Goal: Task Accomplishment & Management: Manage account settings

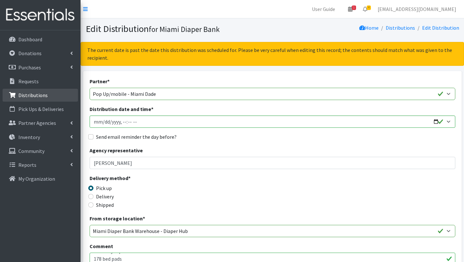
click at [29, 93] on p "Distributions" at bounding box center [32, 95] width 29 height 6
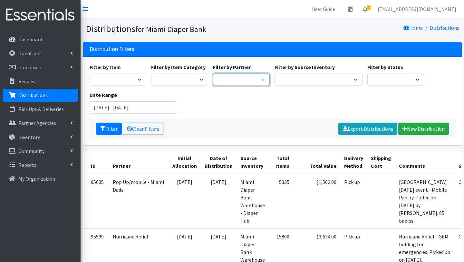
click at [260, 81] on select "A Safe Haven for Newborns Belafonte TACOLCY Center Boys Town South Florida Brid…" at bounding box center [241, 80] width 57 height 12
select select "6808"
click at [213, 74] on select "A Safe Haven for Newborns Belafonte TACOLCY Center Boys Town South Florida Brid…" at bounding box center [241, 80] width 57 height 12
click at [111, 125] on button "Filter" at bounding box center [109, 129] width 26 height 12
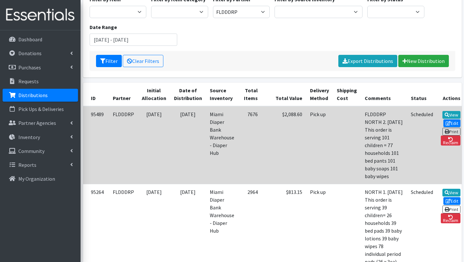
scroll to position [75, 0]
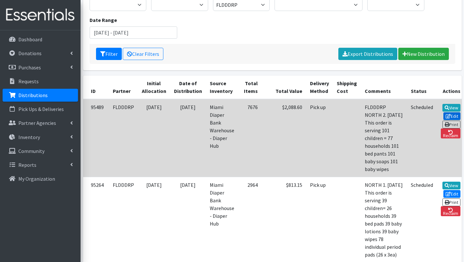
click at [444, 114] on link "Edit" at bounding box center [452, 116] width 17 height 8
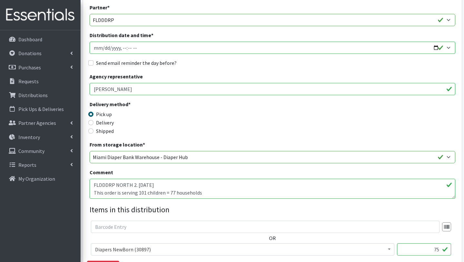
scroll to position [77, 0]
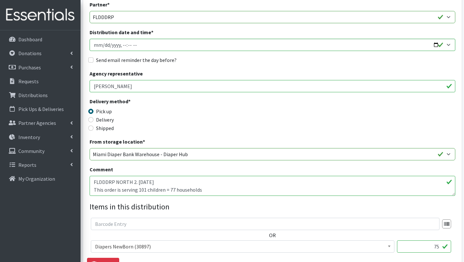
click at [145, 190] on textarea "FLDDDRP NORTH 2. [DATE] This order is serving 101 children = 77 households 101 …" at bounding box center [273, 186] width 366 height 20
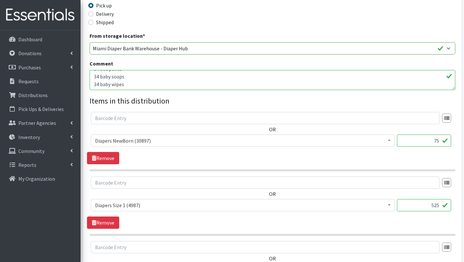
scroll to position [183, 0]
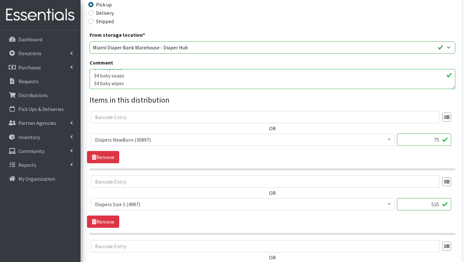
type textarea "FLDDDRP NORTH 2. 25/08/2025 This order is serving 34 children = 22 households 3…"
click at [440, 139] on input "75" at bounding box center [424, 139] width 54 height 12
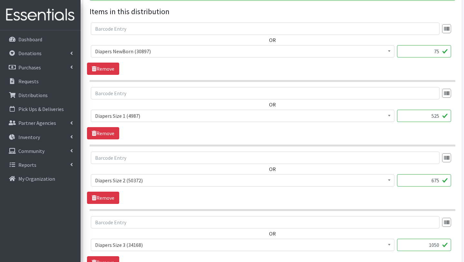
scroll to position [275, 0]
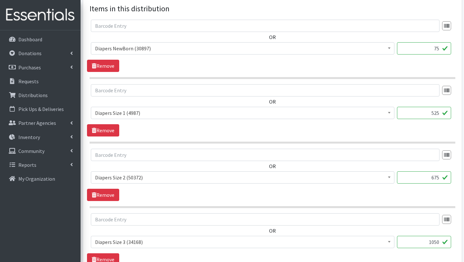
click at [439, 114] on input "525" at bounding box center [424, 113] width 54 height 12
type input "5"
type input "150"
click at [439, 177] on input "675" at bounding box center [424, 177] width 54 height 12
type input "6"
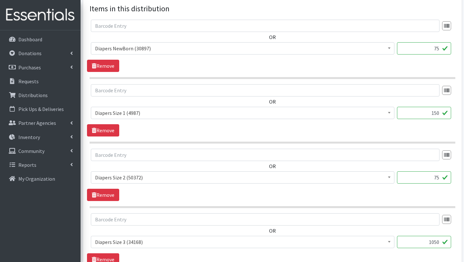
type input "75"
click at [438, 241] on input "1050" at bounding box center [424, 242] width 54 height 12
type input "1"
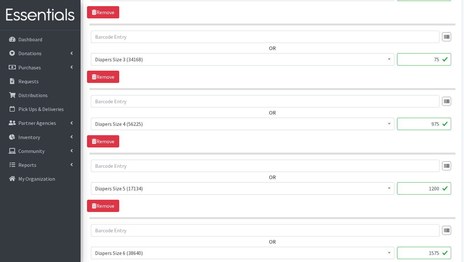
scroll to position [457, 0]
type input "75"
click at [438, 127] on input "975" at bounding box center [424, 124] width 54 height 12
type input "9"
type input "375"
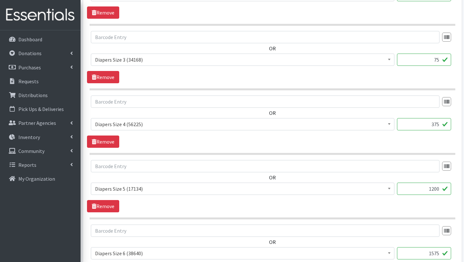
click at [439, 189] on input "1200" at bounding box center [424, 188] width 54 height 12
type input "1"
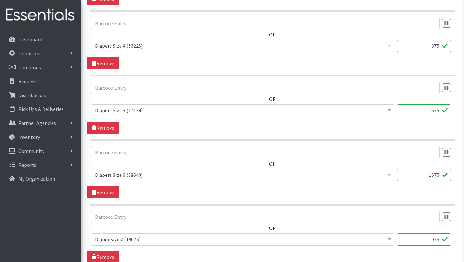
scroll to position [535, 0]
type input "675"
click at [434, 176] on input "1575" at bounding box center [424, 175] width 54 height 12
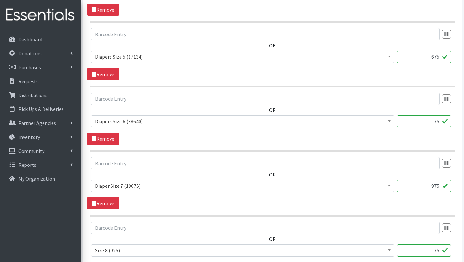
scroll to position [587, 0]
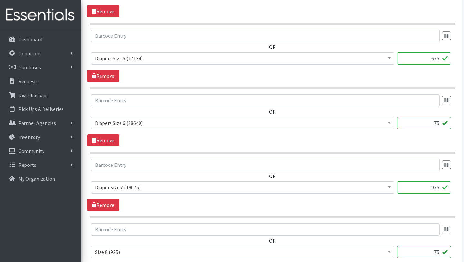
type input "75"
click at [434, 188] on input "975" at bounding box center [424, 187] width 54 height 12
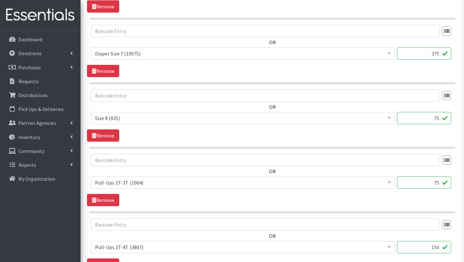
scroll to position [723, 0]
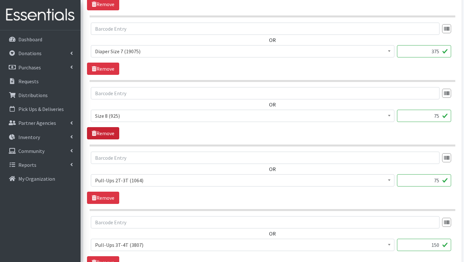
type input "375"
click at [104, 131] on link "Remove" at bounding box center [103, 133] width 32 height 12
click at [100, 134] on link "Remove" at bounding box center [103, 133] width 32 height 12
click at [440, 116] on input "150" at bounding box center [424, 116] width 54 height 12
type input "1"
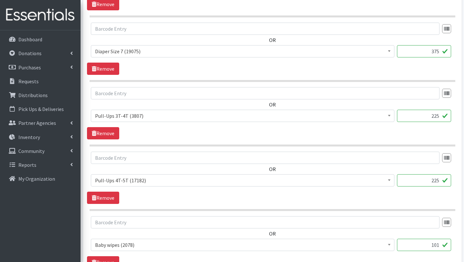
type input "225"
click at [440, 179] on input "225" at bounding box center [424, 180] width 54 height 12
type input "2"
type input "450"
click at [441, 246] on input "101" at bounding box center [424, 245] width 54 height 12
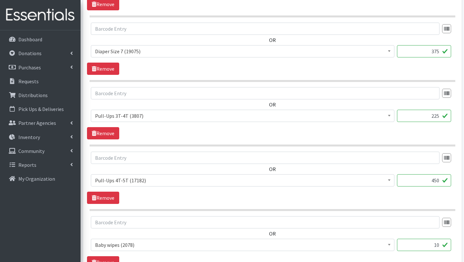
type input "1"
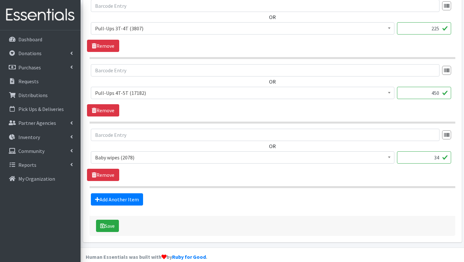
scroll to position [820, 0]
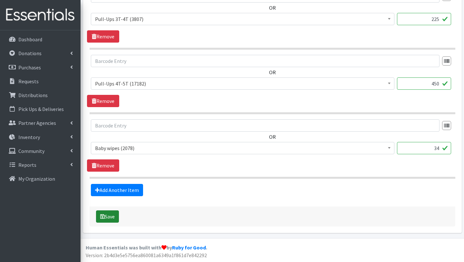
type input "34"
click at [111, 213] on button "Save" at bounding box center [107, 216] width 23 height 12
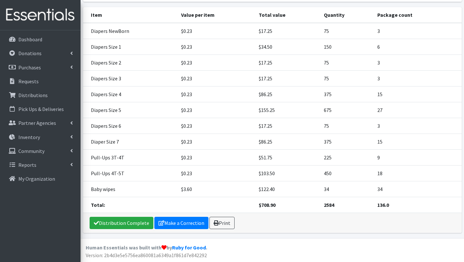
scroll to position [157, 0]
click at [132, 221] on link "Distribution Complete" at bounding box center [122, 222] width 64 height 12
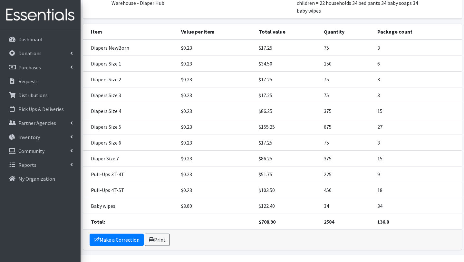
scroll to position [112, 0]
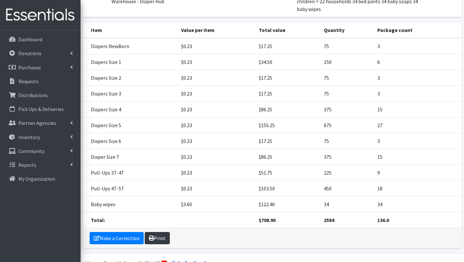
click at [155, 239] on link "Print" at bounding box center [157, 238] width 25 height 12
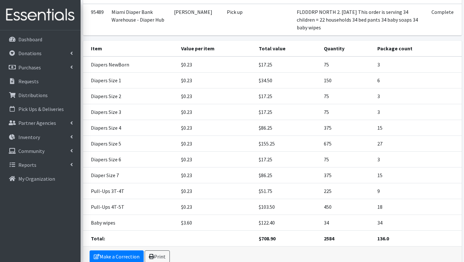
scroll to position [128, 0]
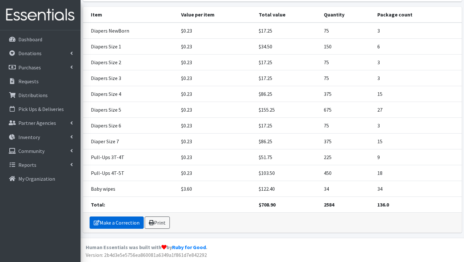
click at [124, 224] on link "Make a Correction" at bounding box center [117, 222] width 54 height 12
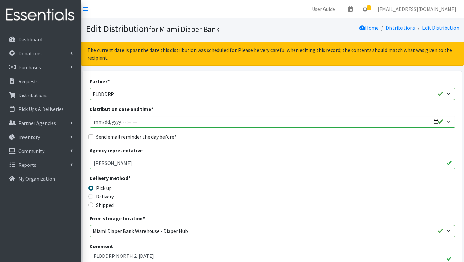
scroll to position [3, 0]
click at [160, 246] on div "Comment FLDDDRP NORTH 2. 25/08/2025 This order is serving 34 children = 22 hous…" at bounding box center [273, 257] width 366 height 30
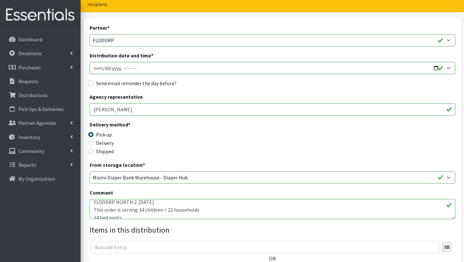
scroll to position [59, 0]
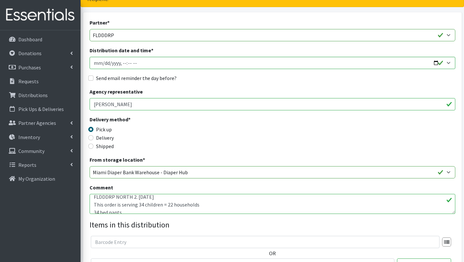
click at [202, 204] on textarea "FLDDDRP NORTH 2. 25/08/2025 This order is serving 34 children = 22 households 3…" at bounding box center [273, 204] width 366 height 20
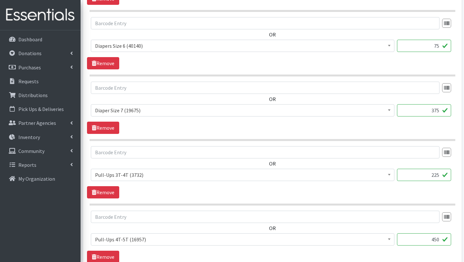
scroll to position [820, 0]
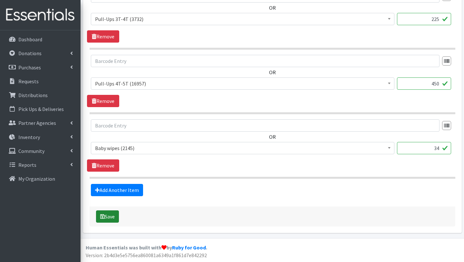
type textarea "FLDDDRP NORTH 2. [DATE] This order is serving 34 children = 22 households OTHER…"
click at [114, 215] on button "Save" at bounding box center [107, 216] width 23 height 12
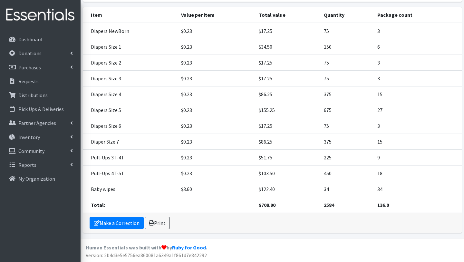
scroll to position [157, 0]
click at [163, 222] on link "Print" at bounding box center [157, 222] width 25 height 12
